Goal: Task Accomplishment & Management: Use online tool/utility

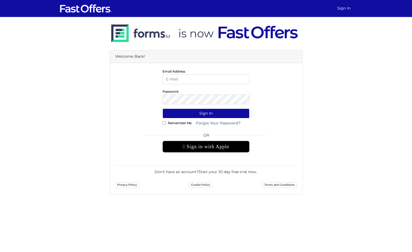
click at [215, 80] on input "email" at bounding box center [206, 79] width 87 height 10
type input "david@strata.ca"
click at [163, 108] on button "Sign In" at bounding box center [206, 113] width 87 height 10
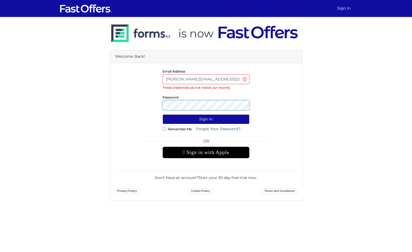
click at [163, 114] on button "Sign In" at bounding box center [206, 119] width 87 height 10
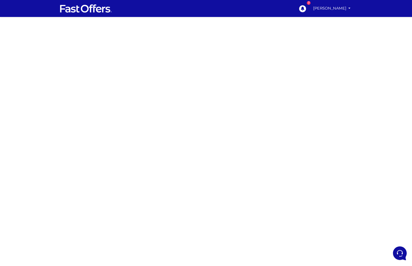
click at [313, 131] on div at bounding box center [206, 149] width 412 height 264
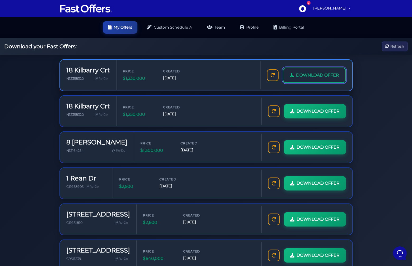
scroll to position [1, 0]
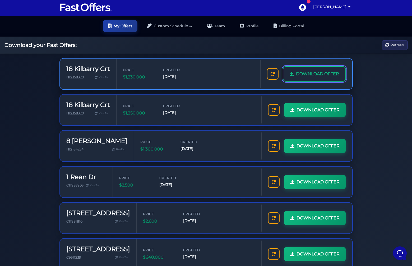
click at [319, 75] on span "DOWNLOAD OFFER" at bounding box center [317, 73] width 43 height 7
